Goal: Task Accomplishment & Management: Use online tool/utility

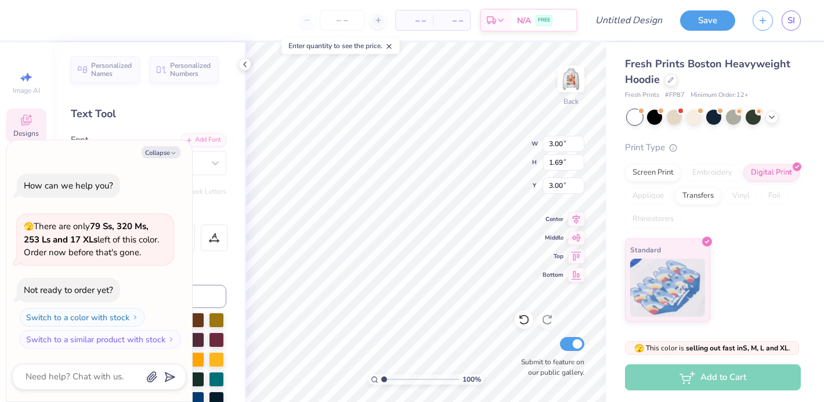
type textarea "x"
type textarea "C"
type textarea "x"
type textarea "CD"
type textarea "x"
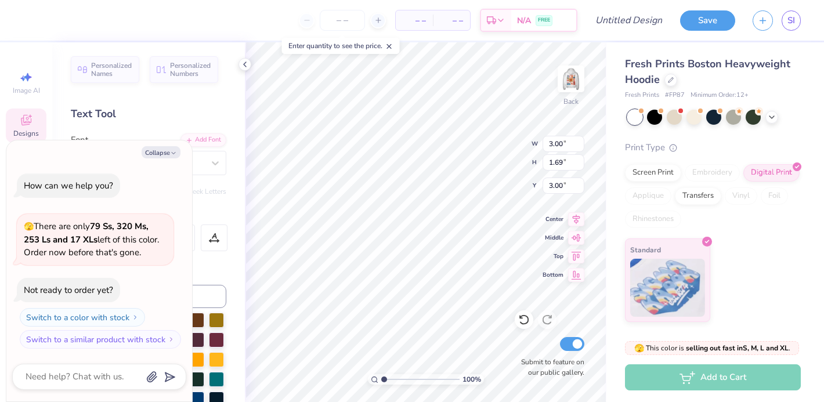
type textarea "C"
type textarea "x"
click at [166, 123] on div "Personalized Names Personalized Numbers Text Tool Add Font Font GRK1 Albert Swi…" at bounding box center [148, 222] width 193 height 360
click at [153, 147] on button "Collapse" at bounding box center [161, 152] width 39 height 12
type textarea "x"
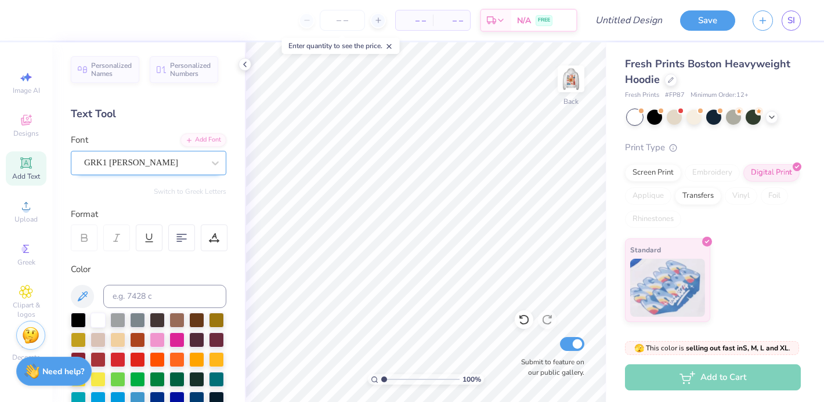
click at [152, 161] on div "GRK1 Albert" at bounding box center [144, 163] width 122 height 18
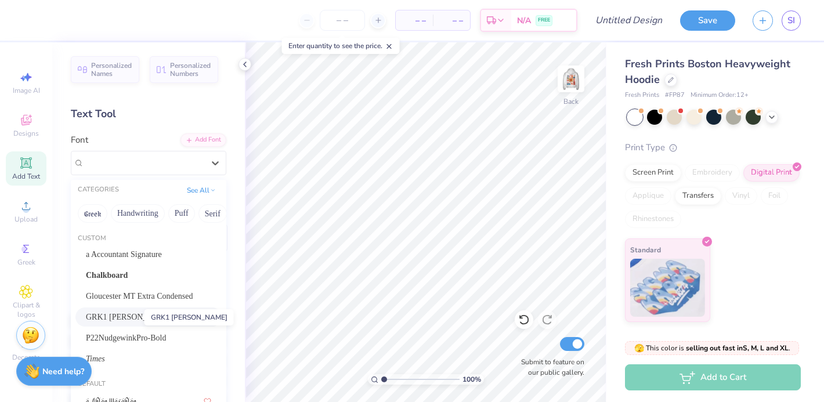
click at [129, 314] on span "GRK1 Albert" at bounding box center [130, 317] width 88 height 12
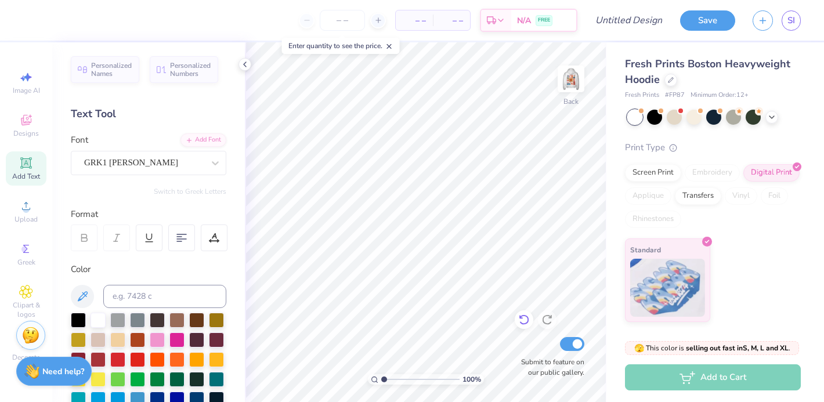
click at [525, 316] on icon at bounding box center [524, 320] width 10 height 10
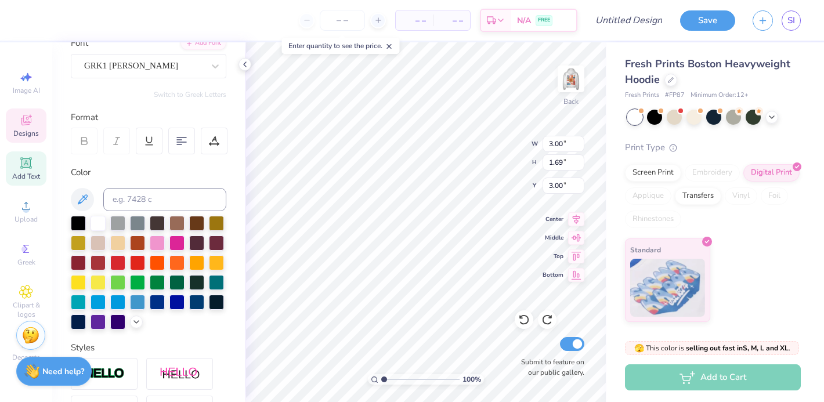
scroll to position [122, 0]
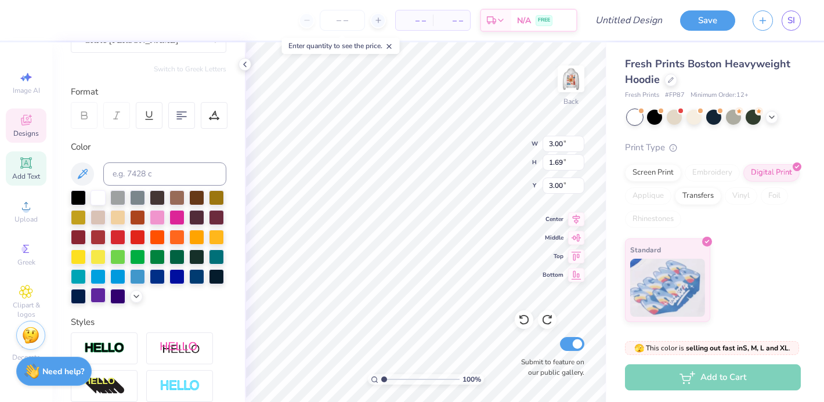
type textarea "CD"
click at [99, 296] on div at bounding box center [98, 295] width 15 height 15
click at [135, 297] on icon at bounding box center [136, 295] width 9 height 9
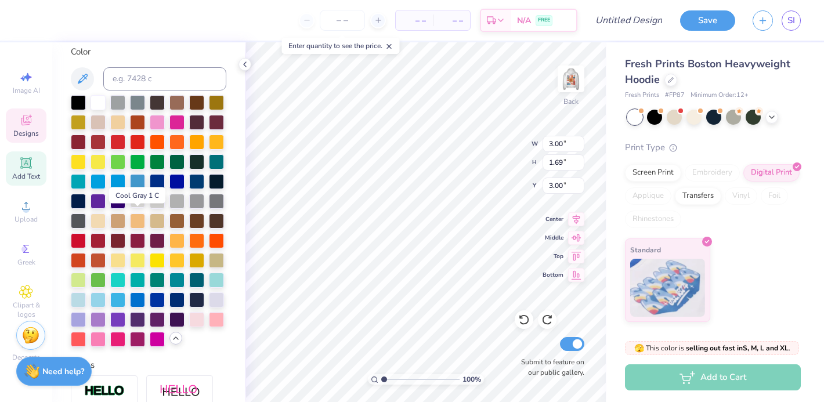
scroll to position [234, 0]
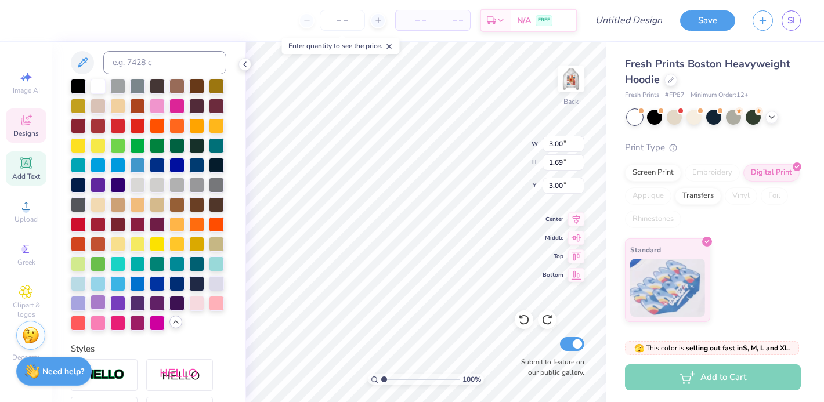
click at [93, 302] on div at bounding box center [98, 302] width 15 height 15
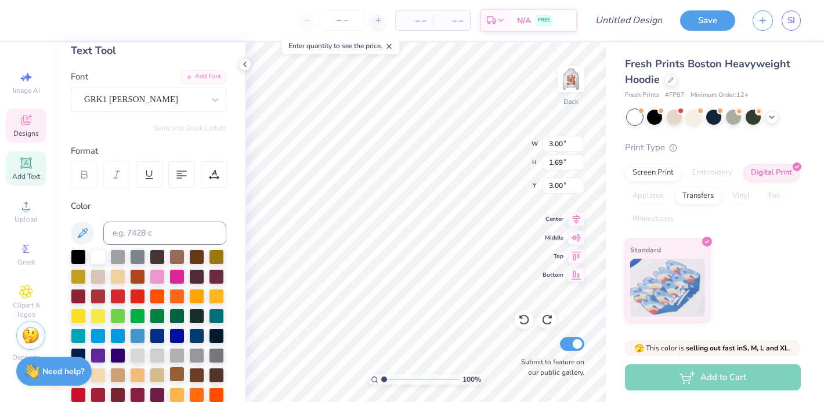
scroll to position [0, 0]
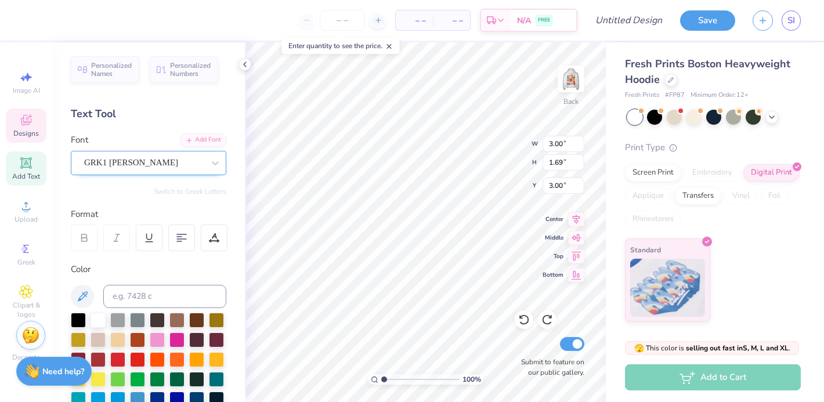
click at [136, 154] on div "GRK1 Albert" at bounding box center [144, 163] width 122 height 18
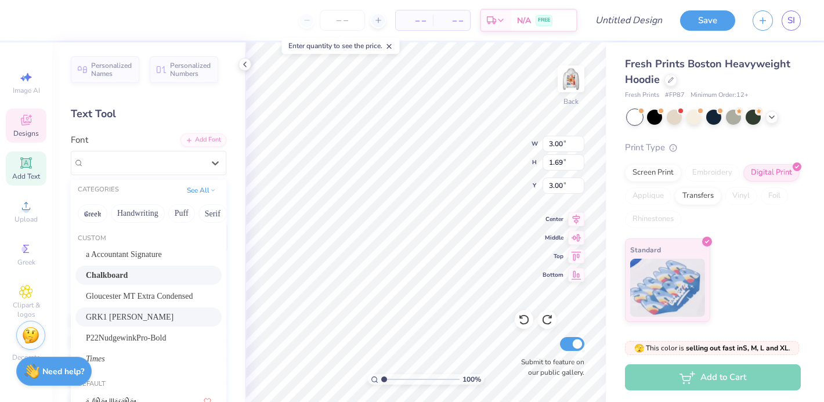
click at [122, 278] on span "Chalkboard" at bounding box center [107, 275] width 42 height 12
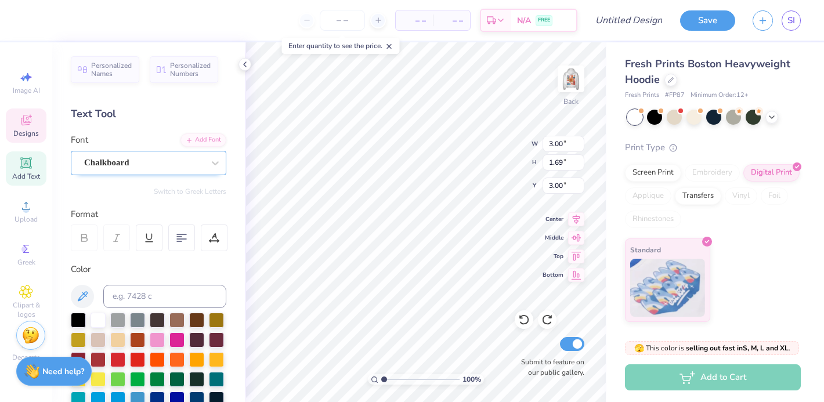
click at [125, 167] on div "Chalkboard" at bounding box center [144, 163] width 122 height 18
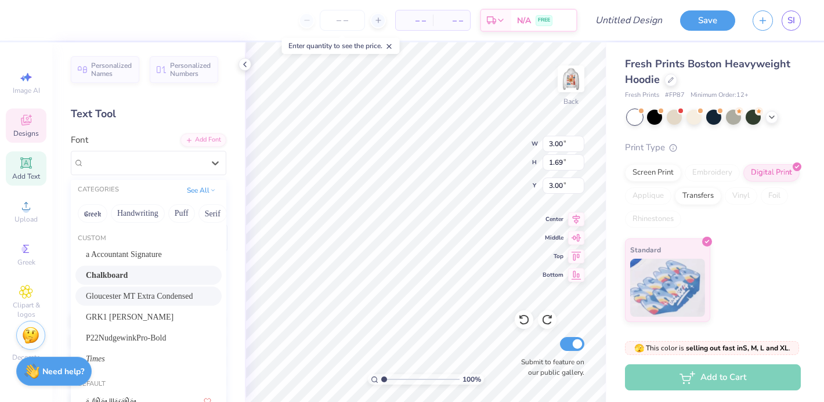
click at [121, 296] on span "Gloucester MT Extra Condensed" at bounding box center [139, 296] width 107 height 12
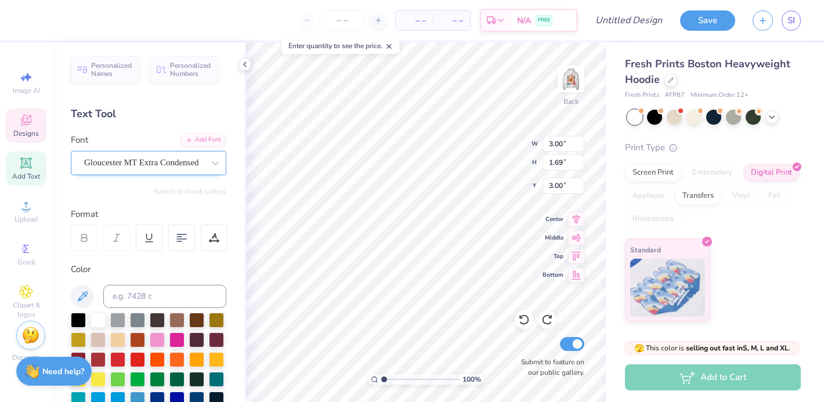
click at [155, 167] on div "Gloucester MT Extra Condensed" at bounding box center [144, 163] width 122 height 18
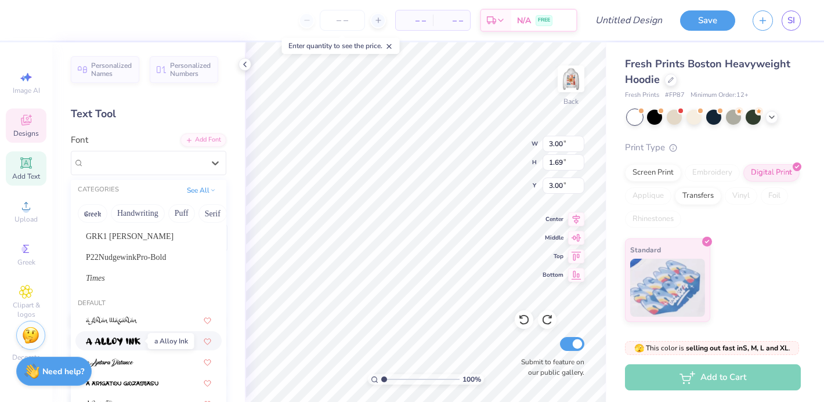
scroll to position [54, 0]
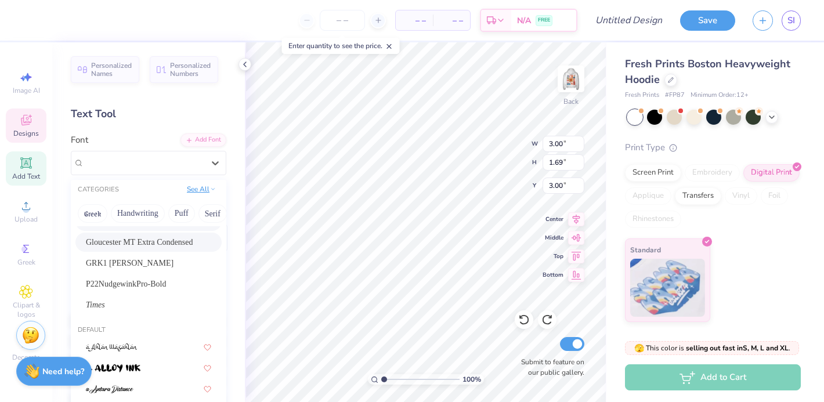
click at [194, 193] on button "See All" at bounding box center [201, 189] width 36 height 12
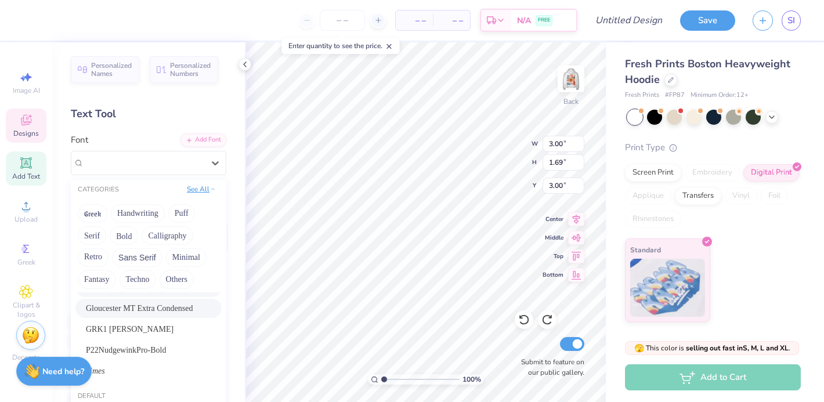
click at [206, 191] on button "See All" at bounding box center [201, 189] width 36 height 12
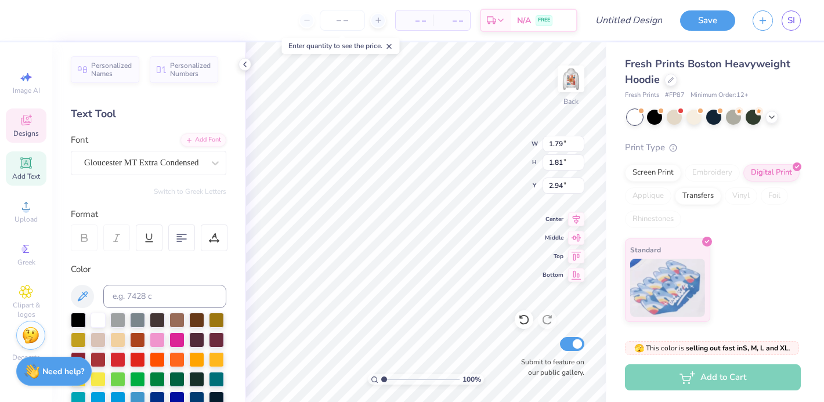
type input "2.57"
type input "3.00"
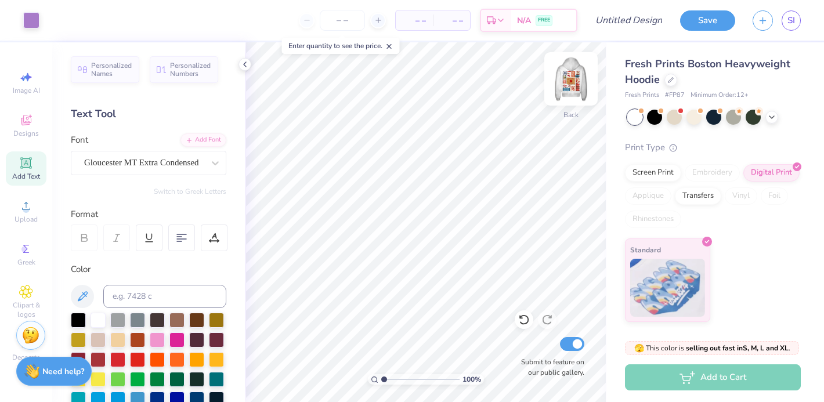
click at [574, 79] on img at bounding box center [571, 79] width 46 height 46
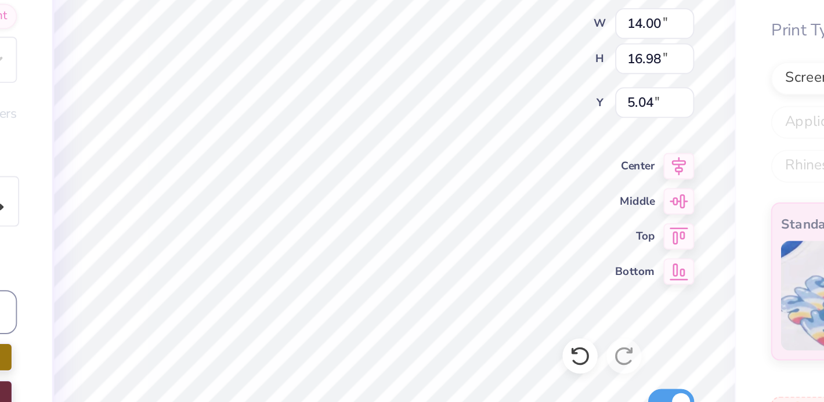
type input "5.00"
type textarea "D"
type textarea "Christliche Damen"
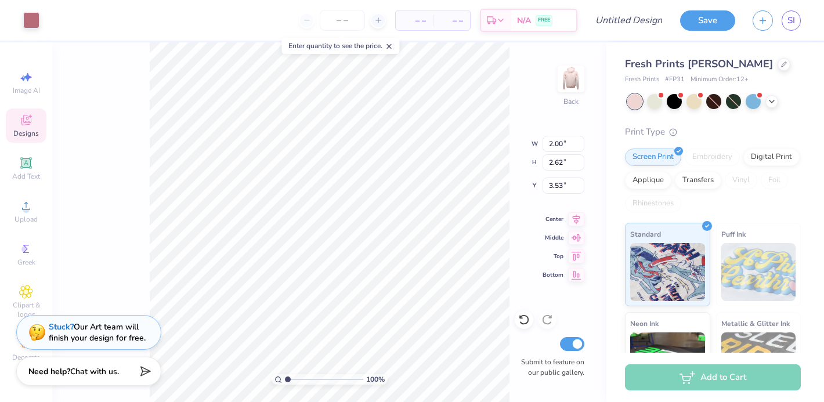
type input "1.99"
type input "2.61"
type input "3.32"
click at [22, 124] on icon at bounding box center [25, 122] width 9 height 8
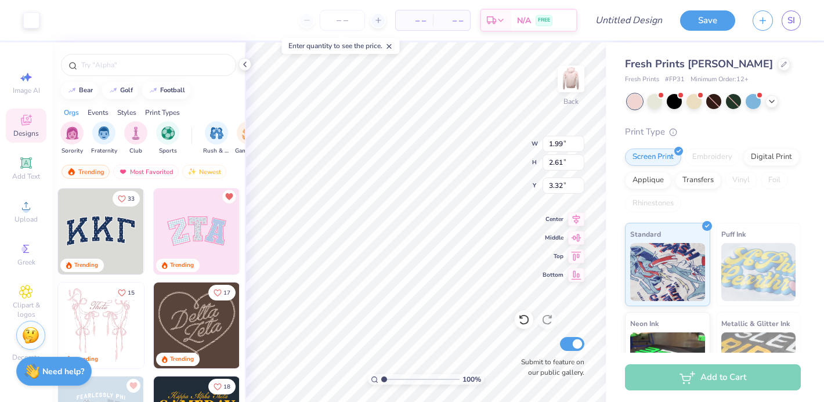
type input "2.01"
type input "2.63"
type input "3.31"
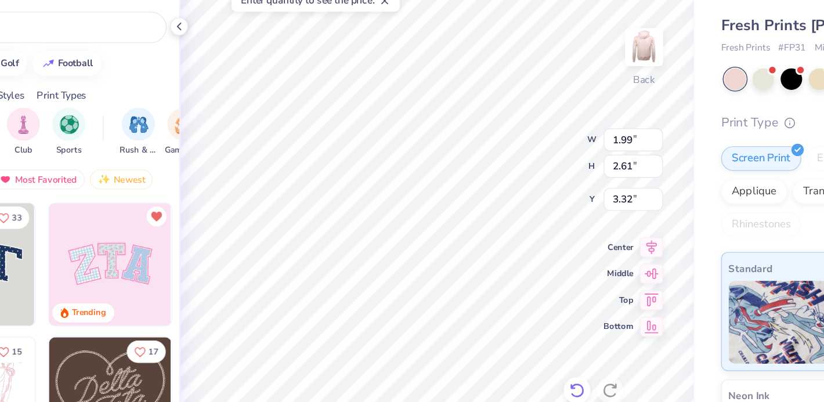
click at [525, 318] on icon at bounding box center [524, 320] width 12 height 12
type input "4.24"
